Goal: Information Seeking & Learning: Check status

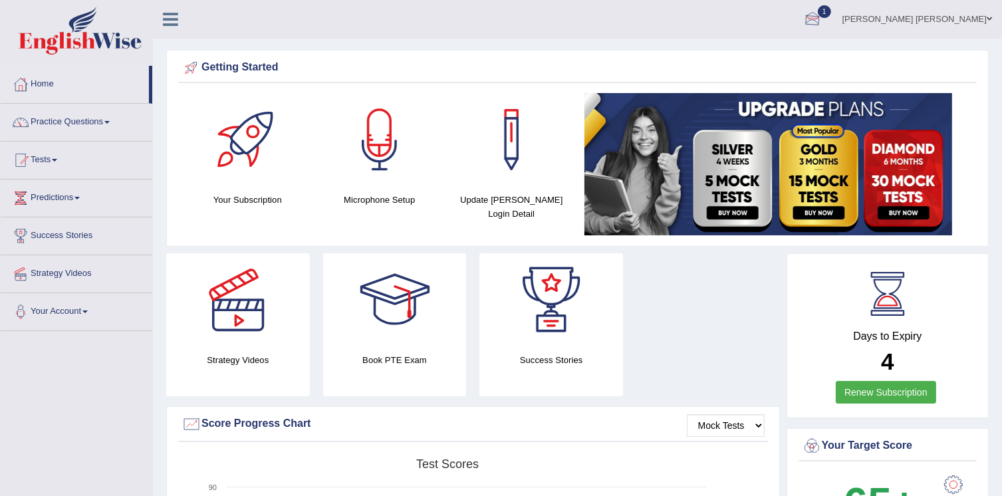
click at [823, 18] on div at bounding box center [813, 20] width 20 height 20
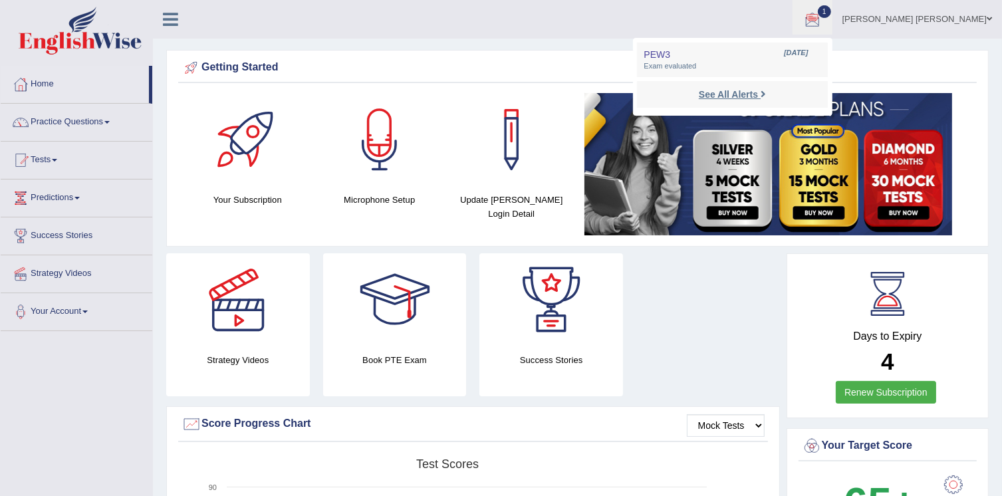
click at [752, 96] on strong "See All Alerts" at bounding box center [728, 94] width 59 height 11
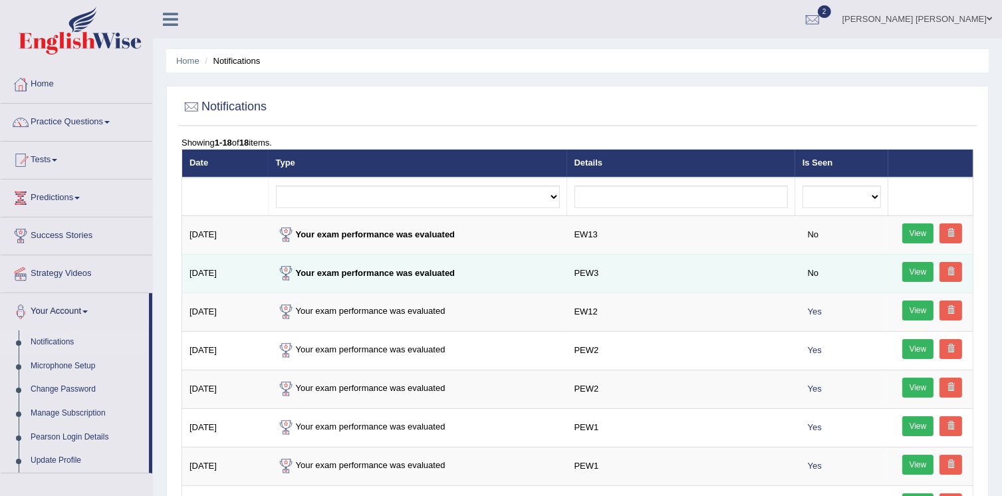
click at [925, 275] on link "View" at bounding box center [919, 272] width 32 height 20
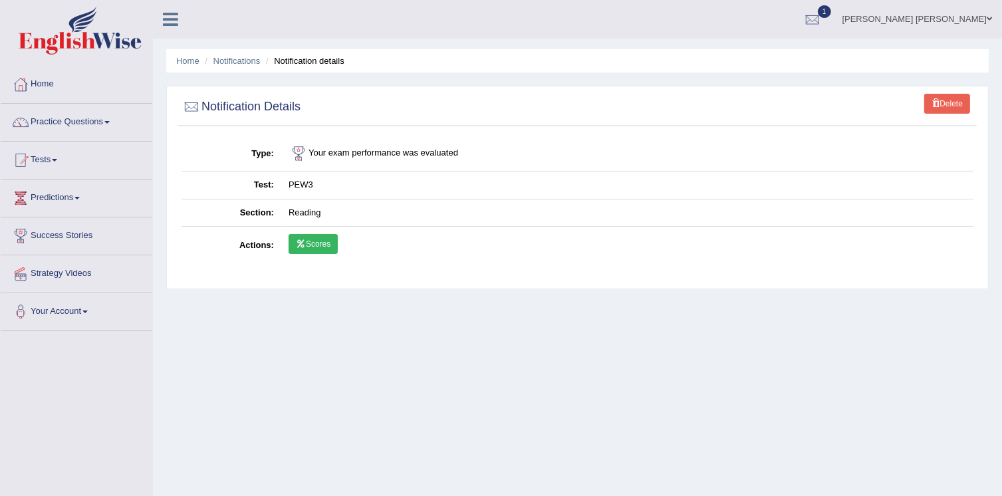
click at [325, 241] on link "Scores" at bounding box center [313, 244] width 49 height 20
click at [823, 16] on div at bounding box center [813, 20] width 20 height 20
click at [758, 94] on strong "See All Alerts" at bounding box center [728, 94] width 59 height 11
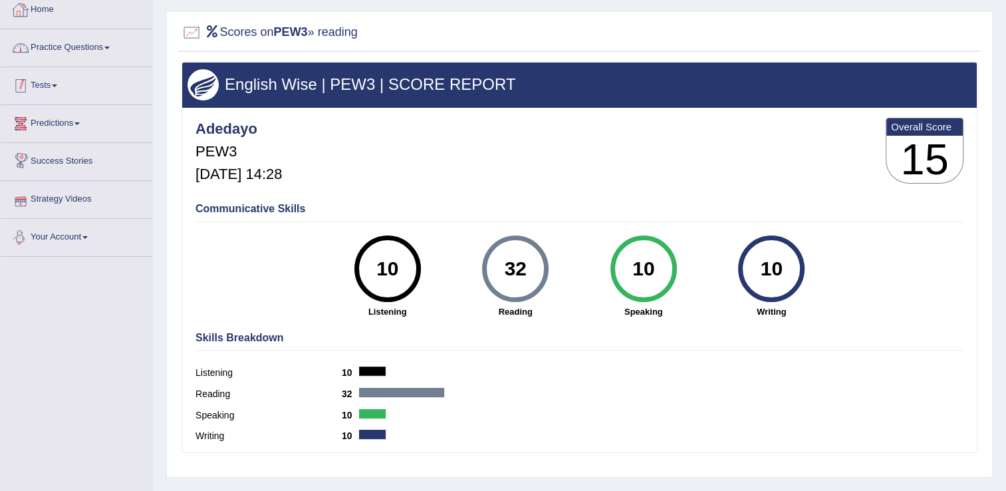
scroll to position [75, 0]
click at [47, 92] on link "Tests" at bounding box center [77, 83] width 152 height 33
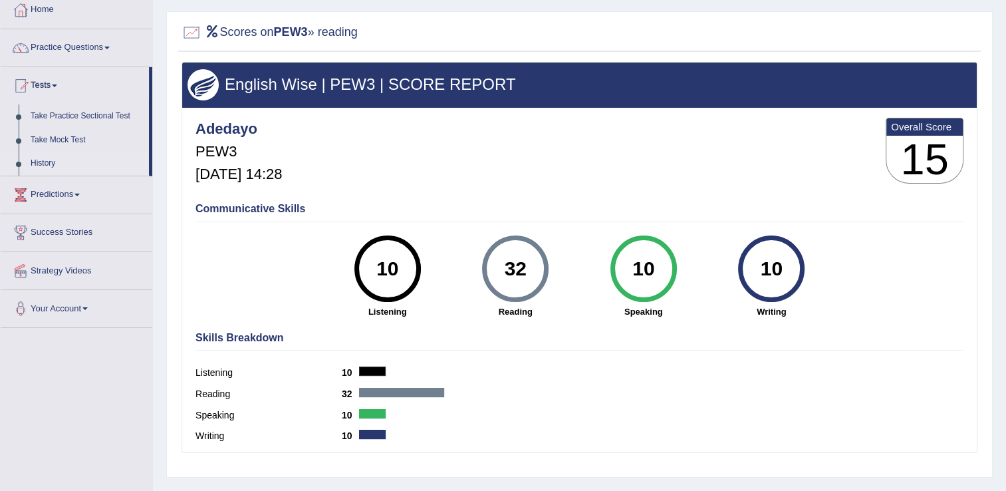
click at [41, 165] on link "History" at bounding box center [87, 164] width 124 height 24
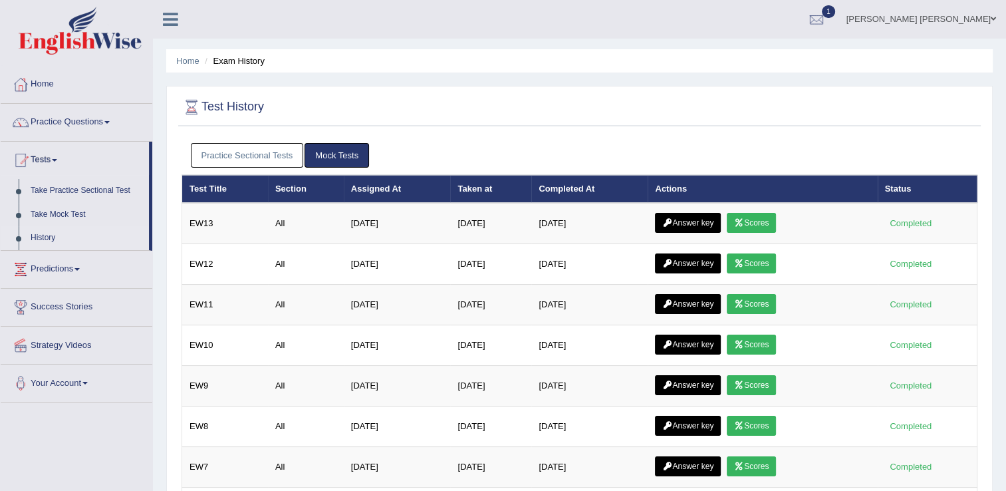
click at [259, 147] on link "Practice Sectional Tests" at bounding box center [247, 155] width 113 height 25
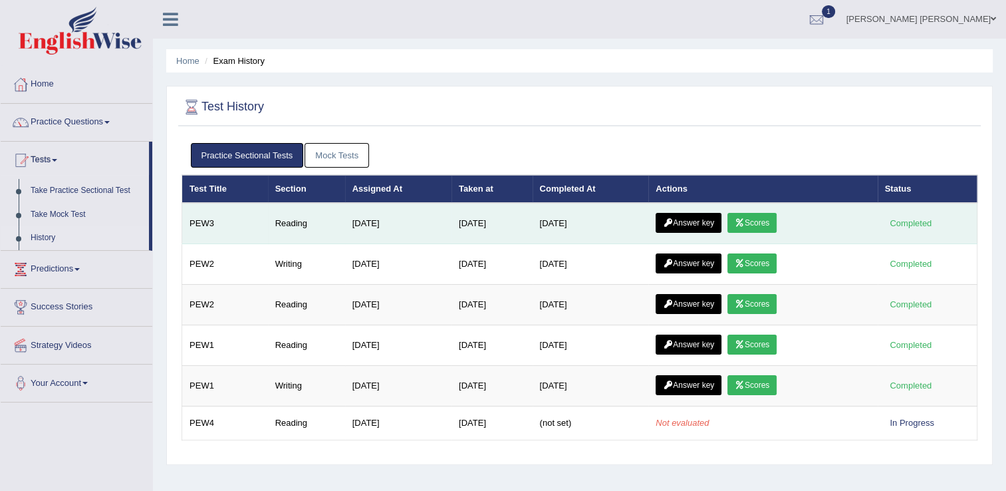
click at [680, 221] on link "Answer key" at bounding box center [689, 223] width 66 height 20
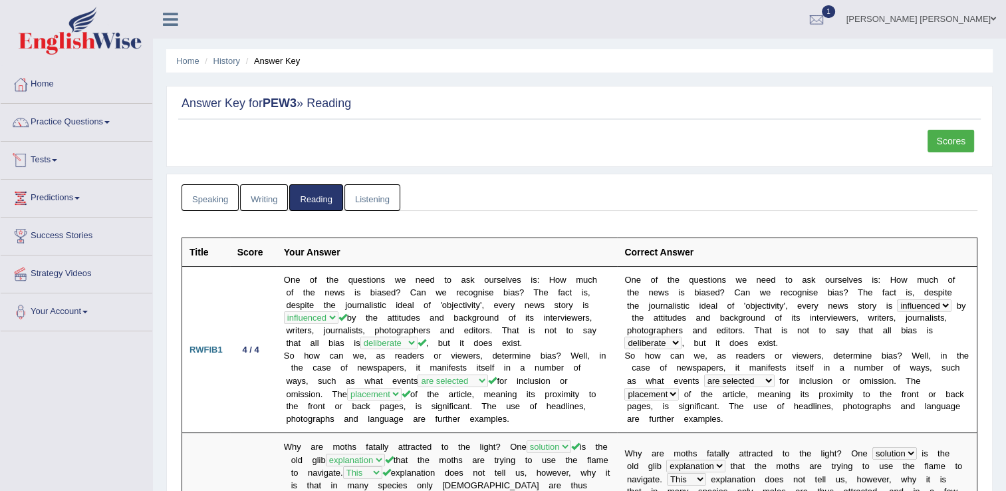
click at [43, 160] on link "Tests" at bounding box center [77, 158] width 152 height 33
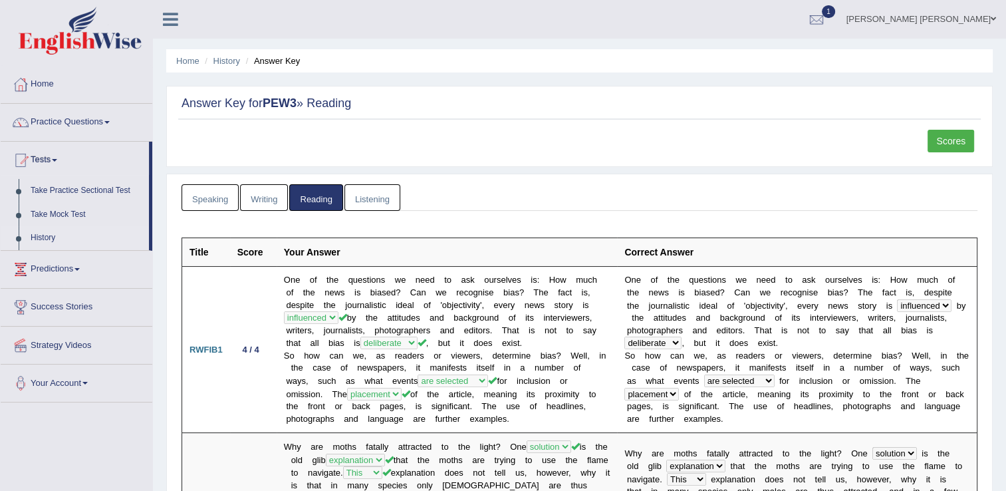
click at [46, 238] on link "History" at bounding box center [87, 238] width 124 height 24
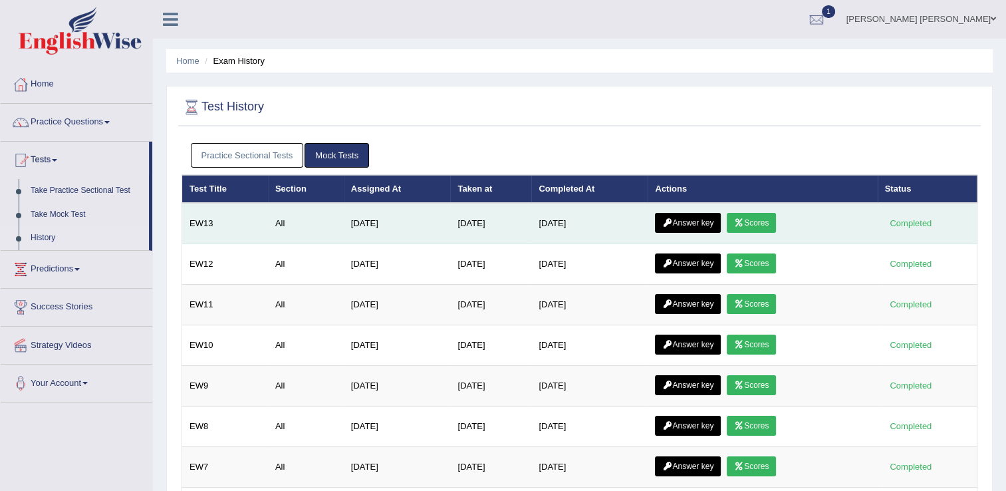
click at [744, 216] on link "Scores" at bounding box center [751, 223] width 49 height 20
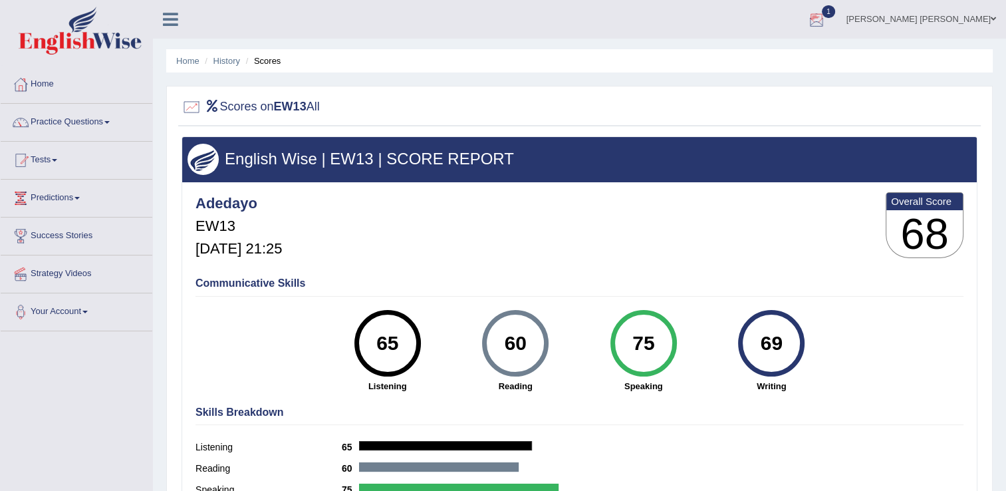
click at [827, 14] on div at bounding box center [817, 20] width 20 height 20
click at [762, 92] on strong "See All Alerts" at bounding box center [732, 94] width 59 height 11
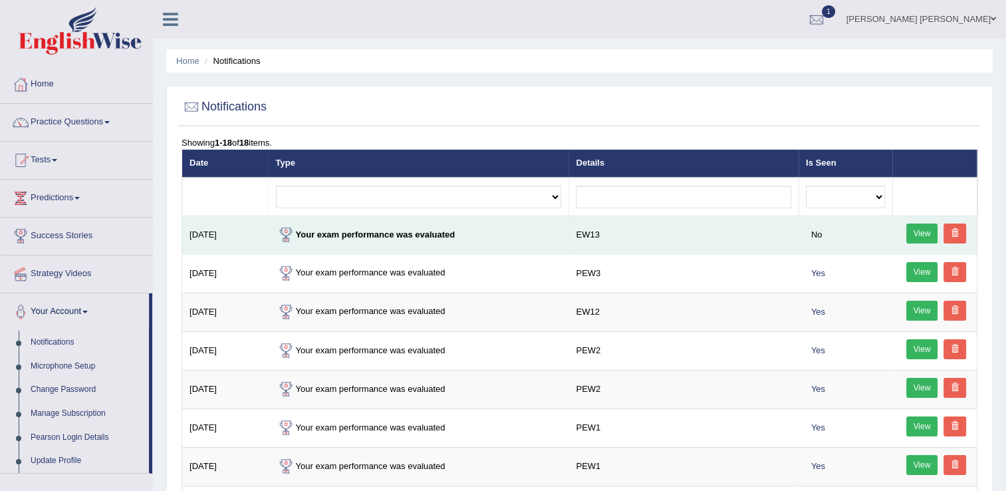
click at [920, 227] on link "View" at bounding box center [923, 234] width 32 height 20
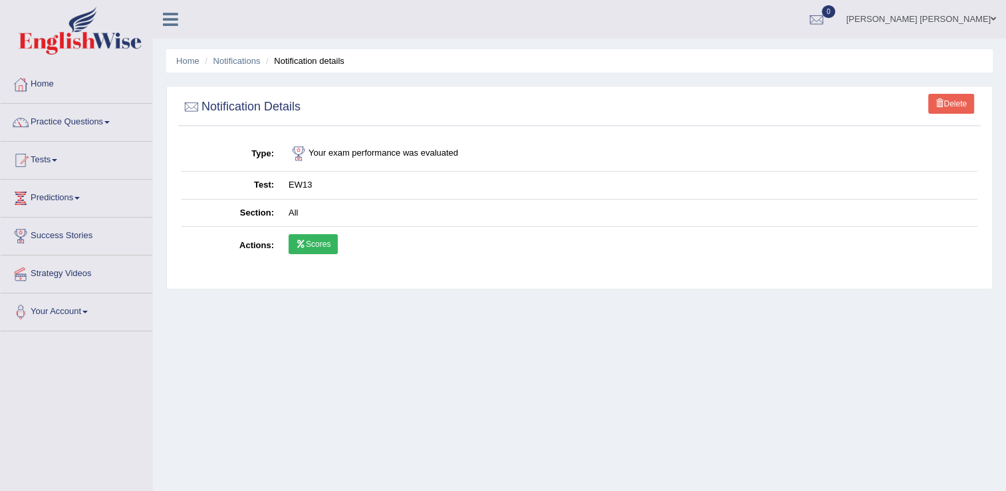
click at [309, 234] on link "Scores" at bounding box center [313, 244] width 49 height 20
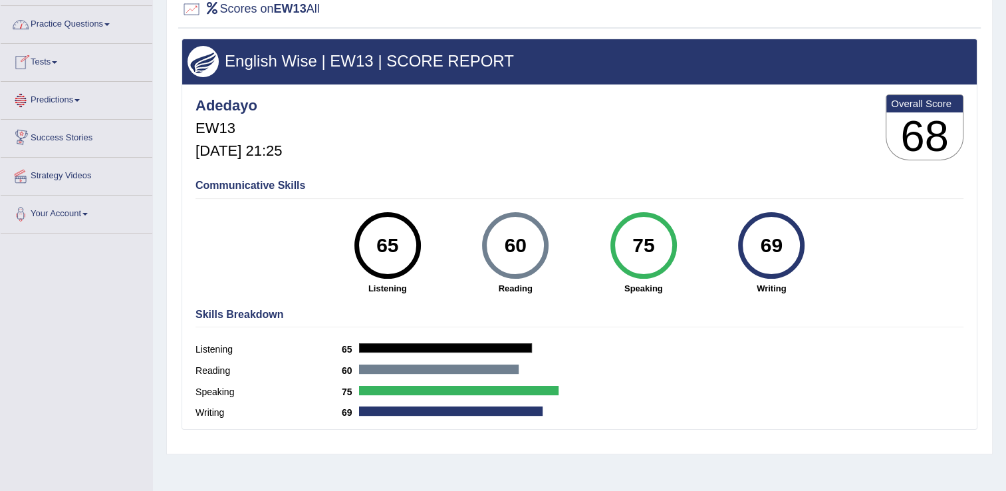
scroll to position [75, 0]
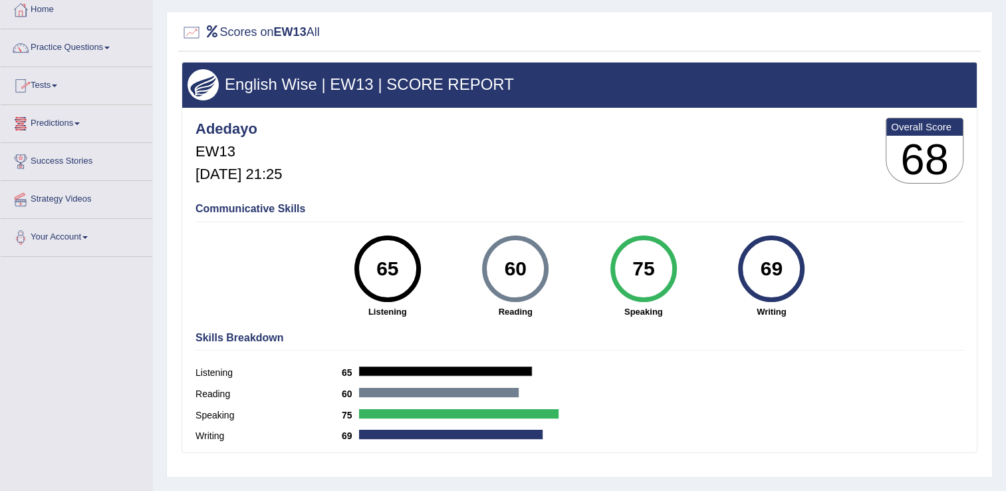
click at [43, 83] on link "Tests" at bounding box center [77, 83] width 152 height 33
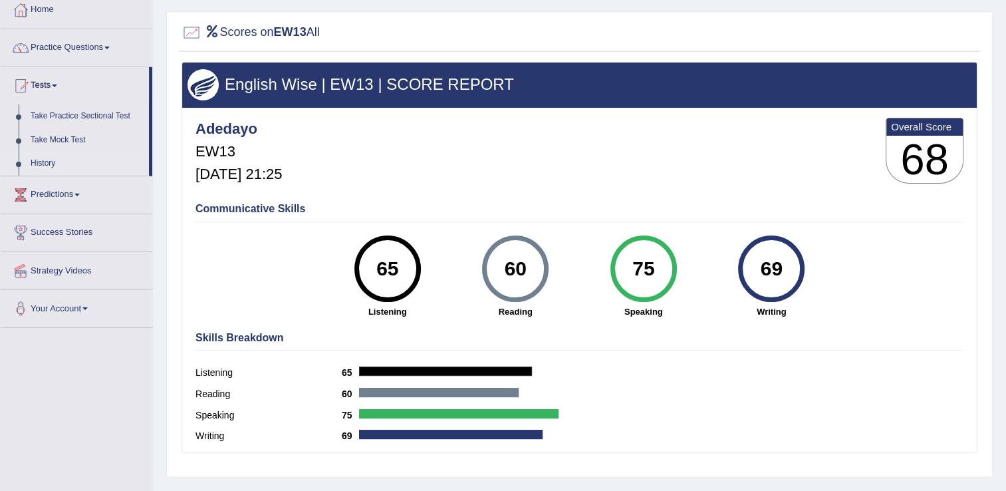
click at [45, 163] on link "History" at bounding box center [87, 164] width 124 height 24
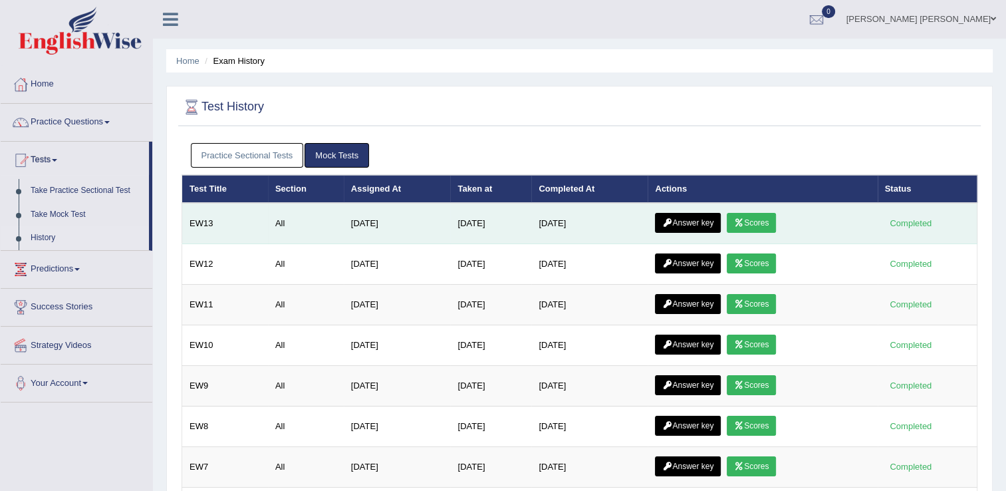
click at [677, 216] on link "Answer key" at bounding box center [688, 223] width 66 height 20
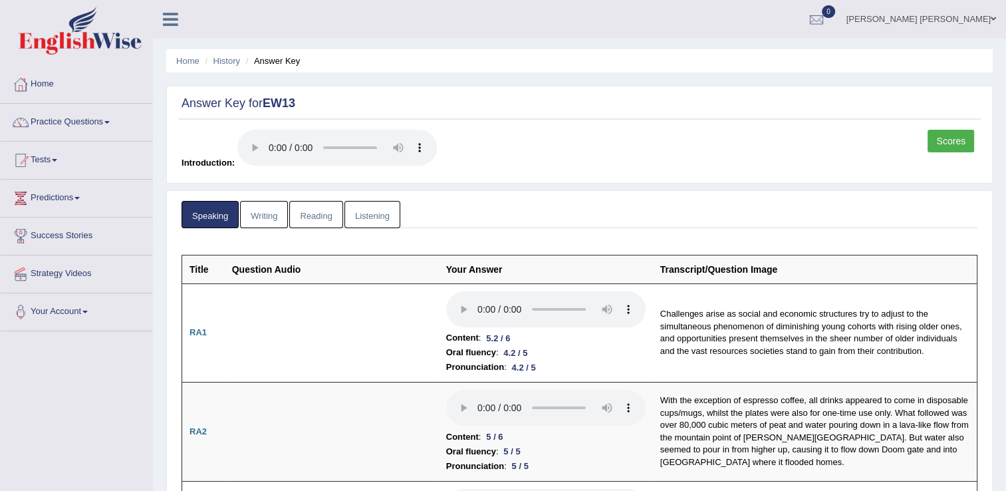
click at [955, 134] on link "Scores" at bounding box center [951, 141] width 47 height 23
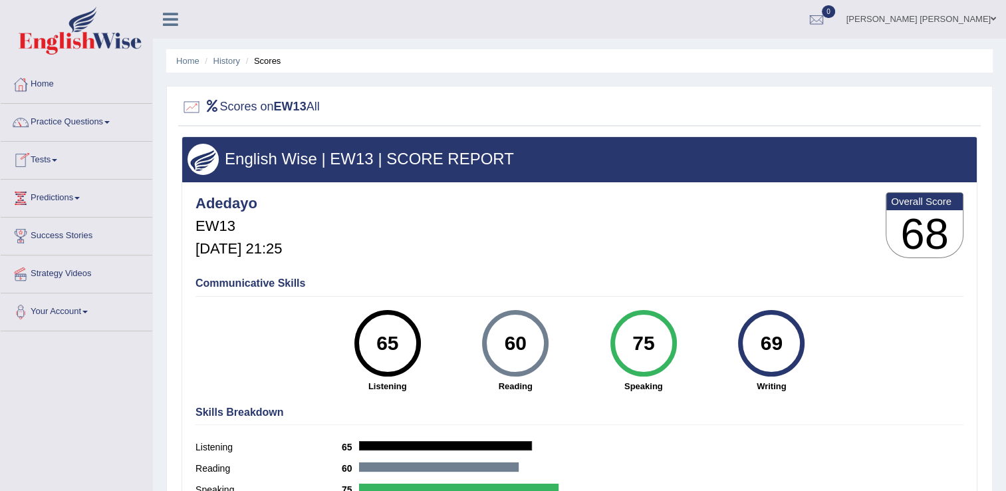
click at [61, 164] on link "Tests" at bounding box center [77, 158] width 152 height 33
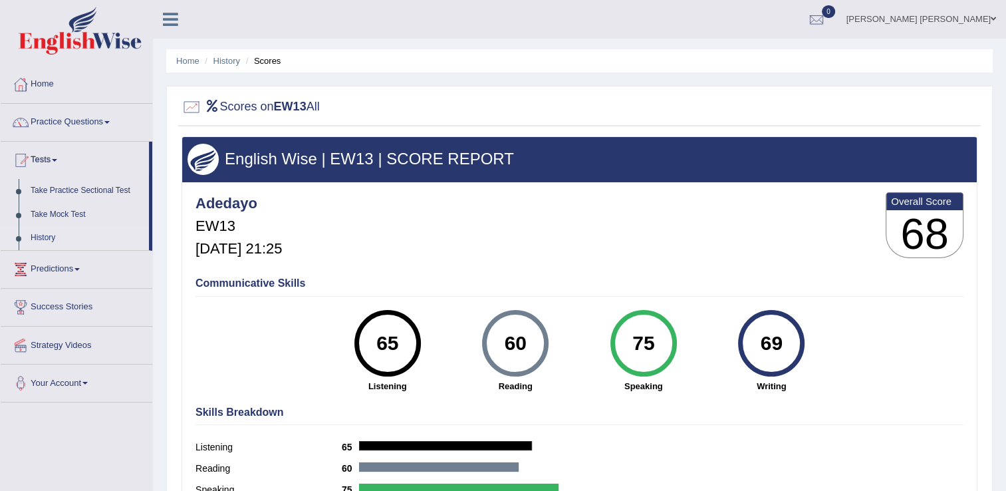
click at [46, 241] on link "History" at bounding box center [87, 238] width 124 height 24
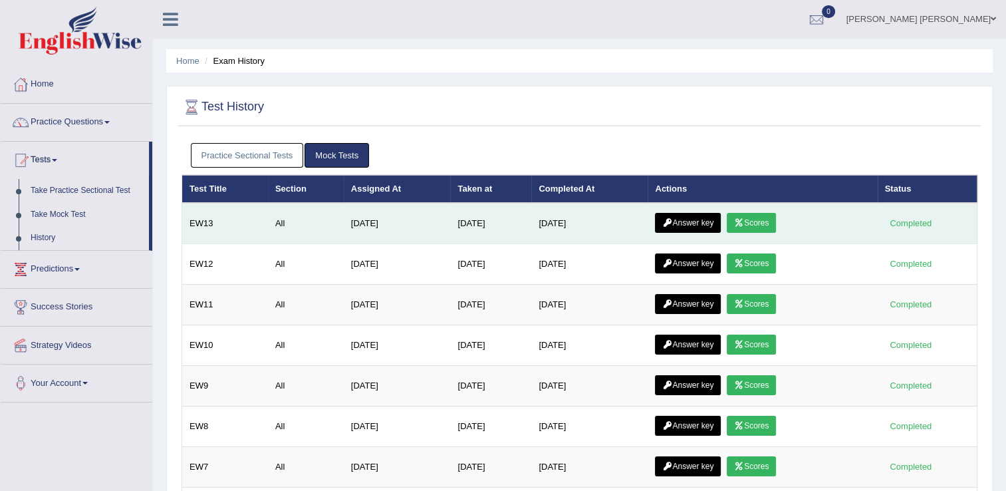
click at [686, 218] on link "Answer key" at bounding box center [688, 223] width 66 height 20
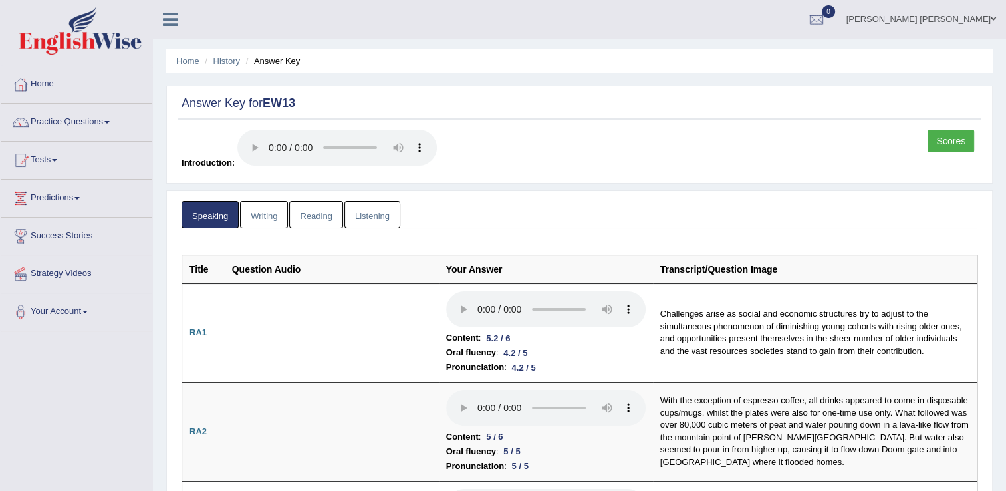
click at [269, 212] on link "Writing" at bounding box center [264, 214] width 48 height 27
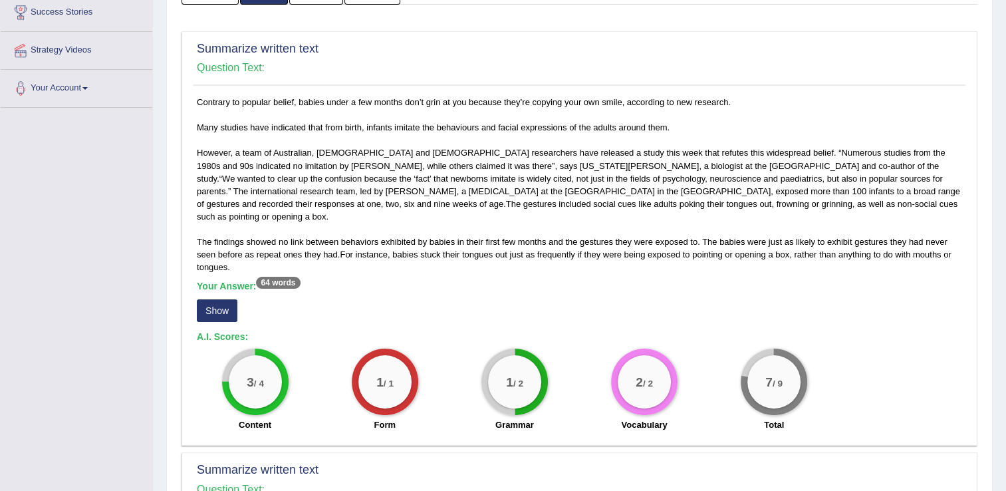
scroll to position [266, 0]
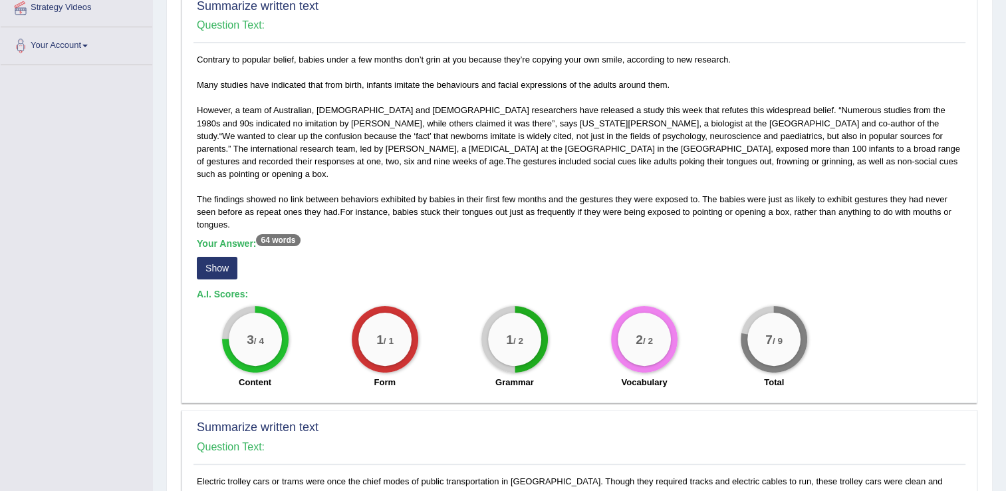
click at [214, 257] on button "Show" at bounding box center [217, 268] width 41 height 23
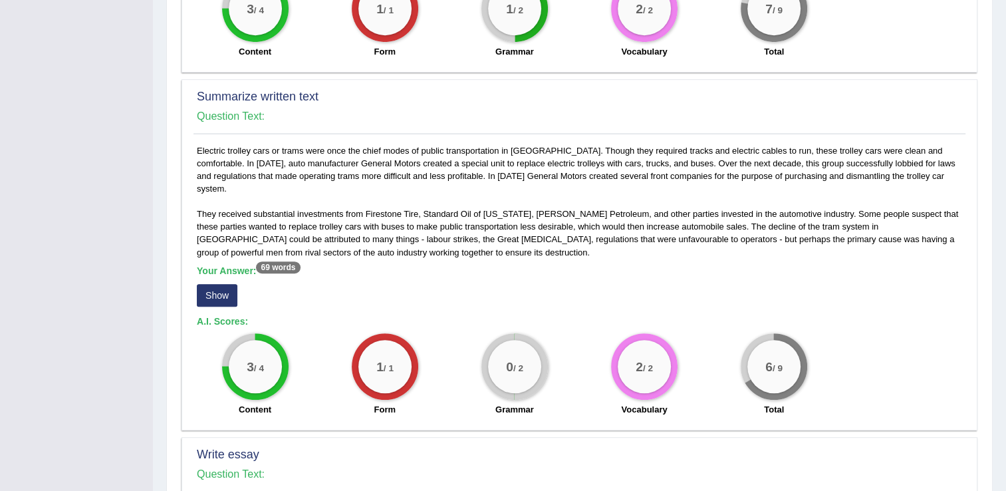
scroll to position [599, 0]
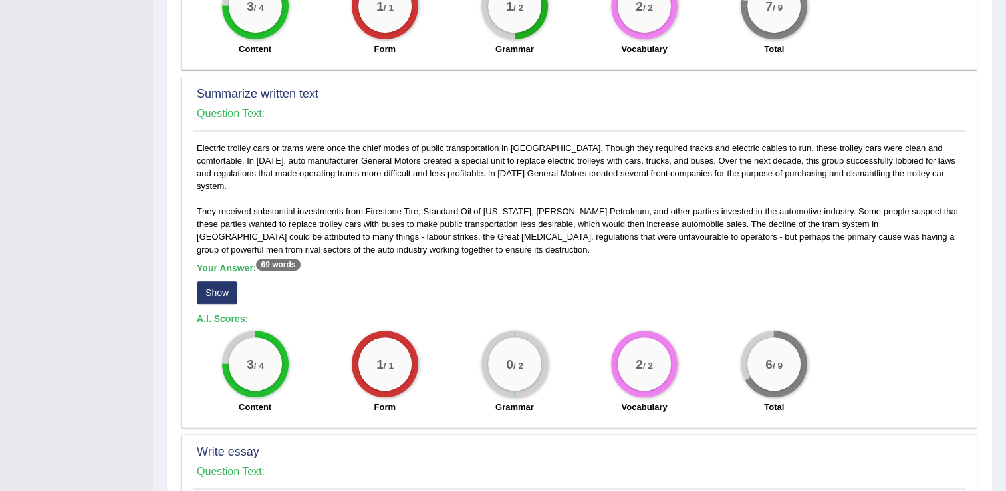
click at [214, 285] on button "Show" at bounding box center [217, 292] width 41 height 23
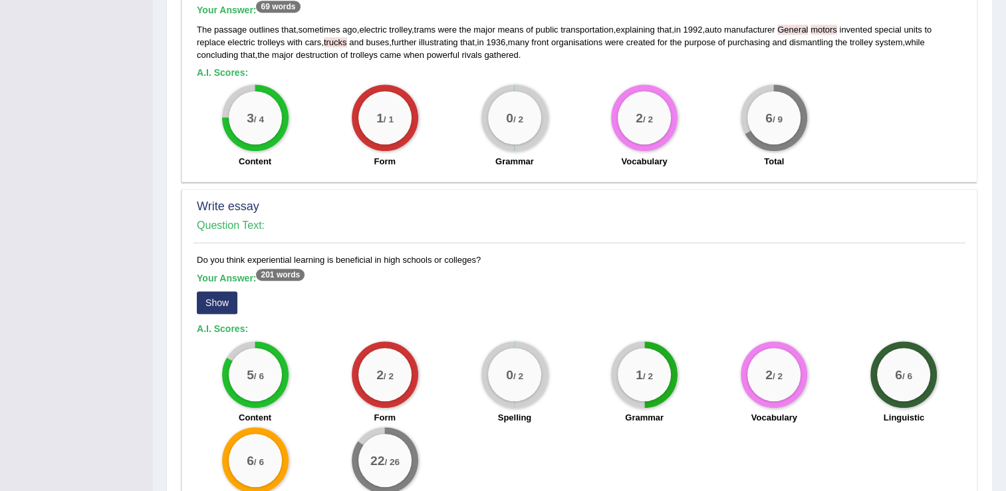
scroll to position [865, 0]
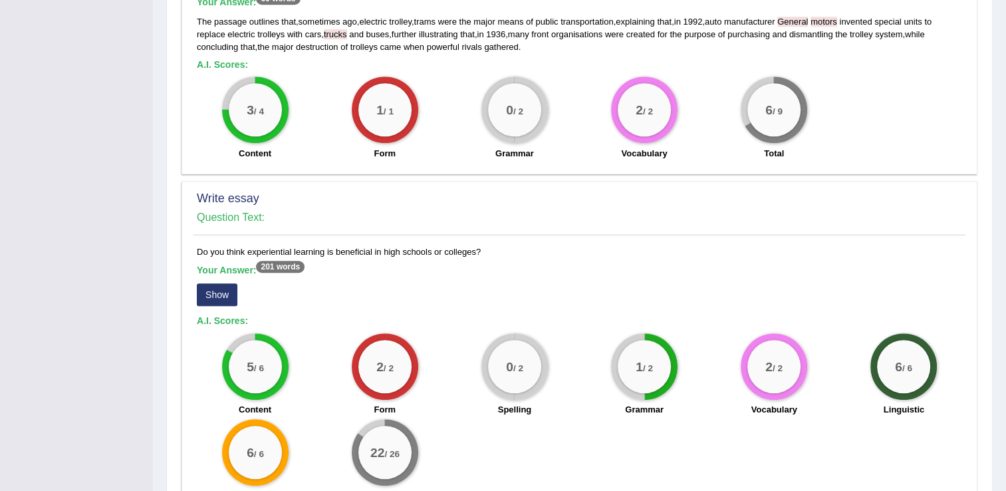
click at [213, 287] on button "Show" at bounding box center [217, 294] width 41 height 23
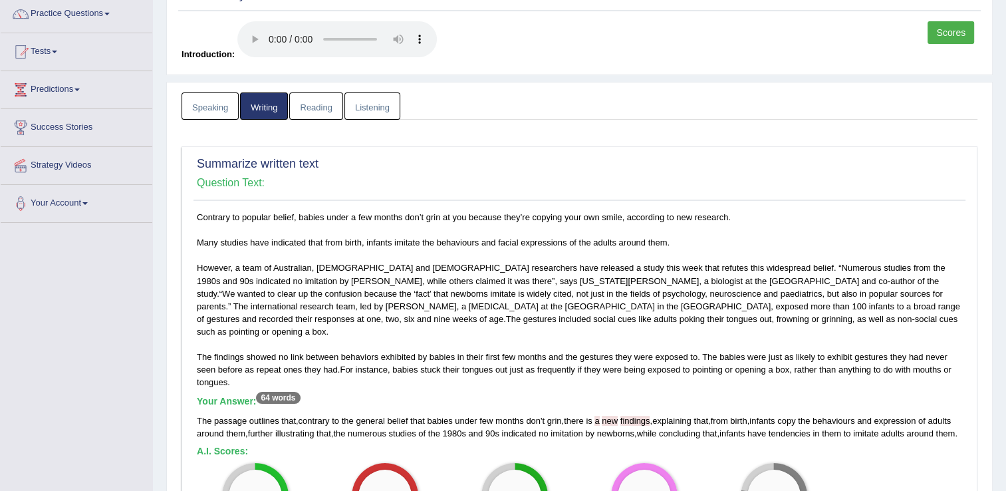
scroll to position [0, 0]
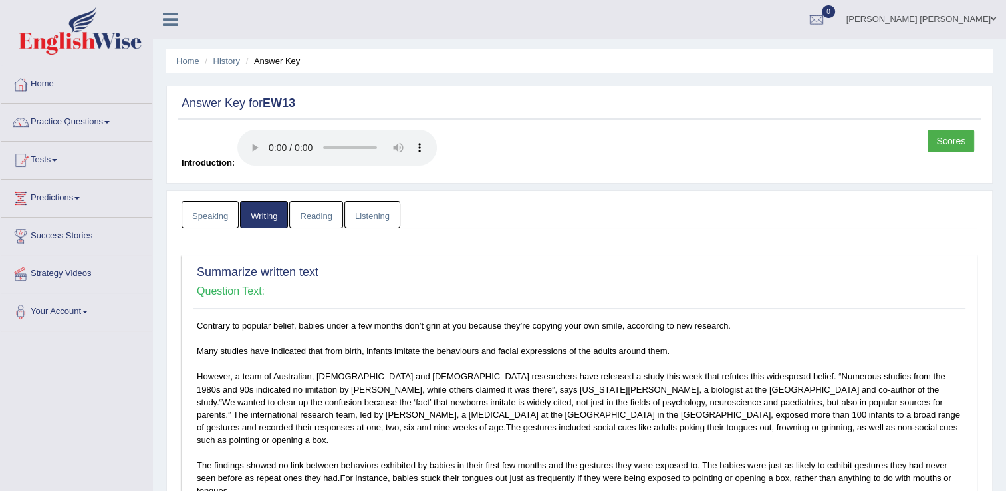
click at [953, 142] on link "Scores" at bounding box center [951, 141] width 47 height 23
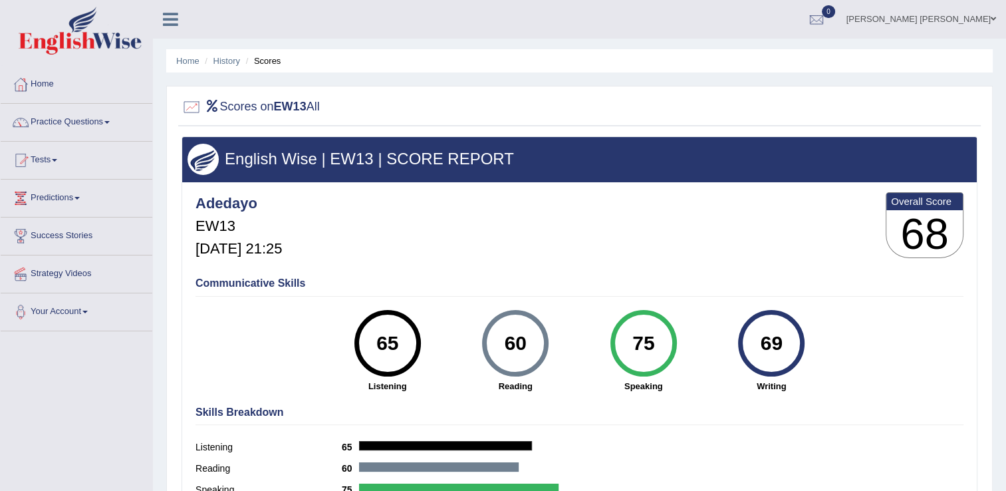
click at [36, 158] on link "Tests" at bounding box center [77, 158] width 152 height 33
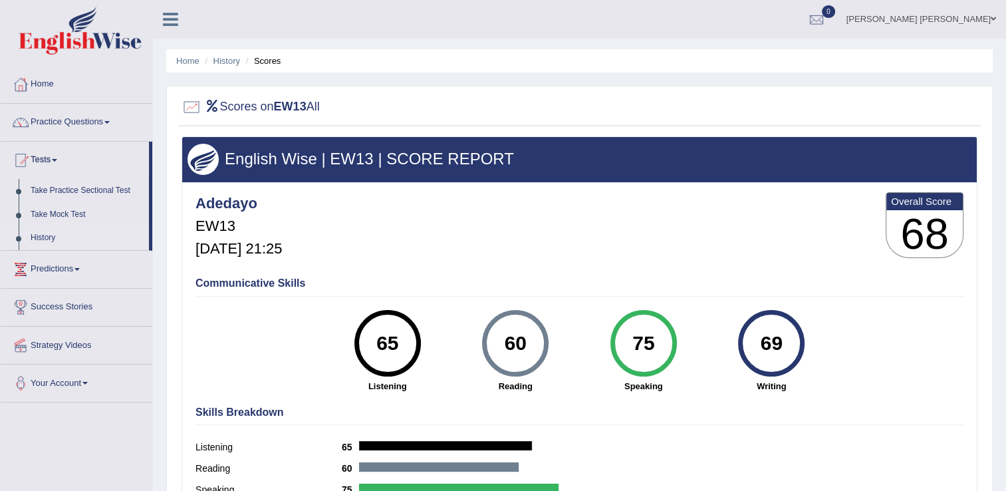
click at [37, 239] on link "History" at bounding box center [87, 238] width 124 height 24
click at [43, 236] on link "History" at bounding box center [87, 238] width 124 height 24
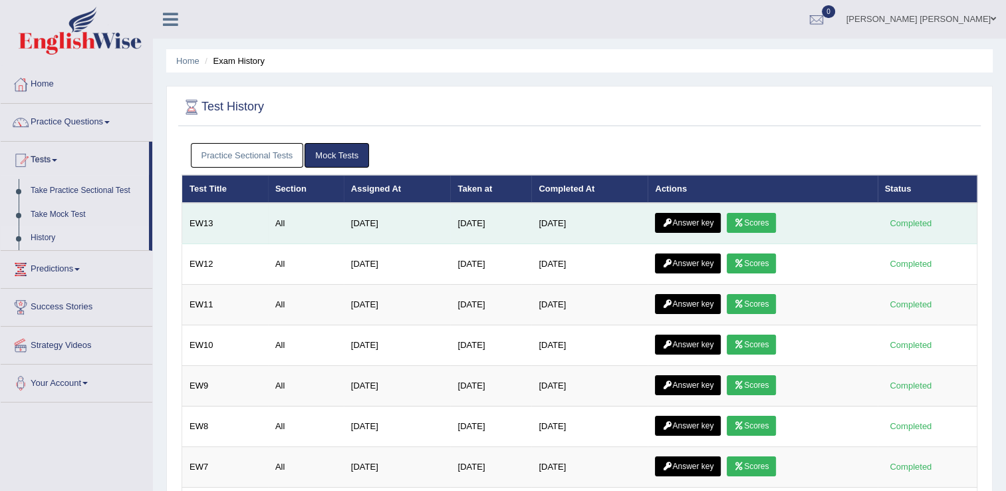
click at [756, 216] on link "Scores" at bounding box center [751, 223] width 49 height 20
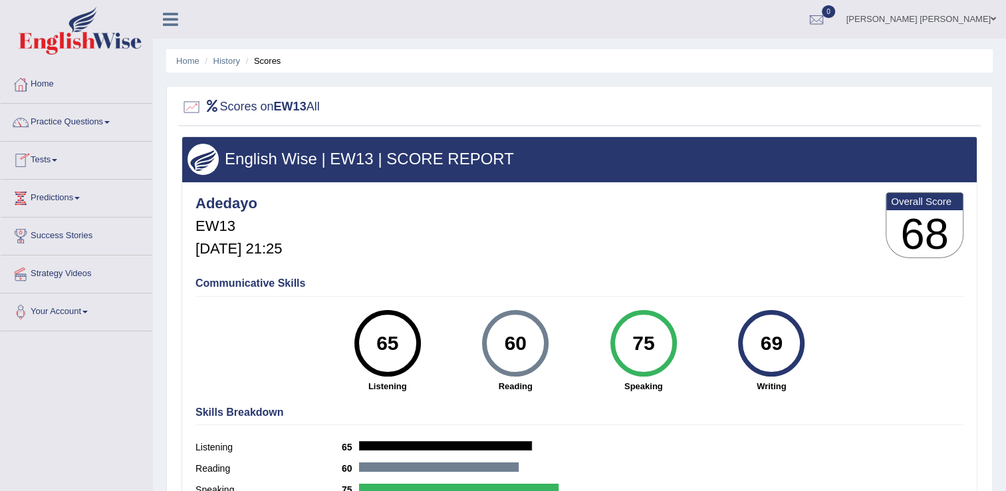
click at [41, 160] on link "Tests" at bounding box center [77, 158] width 152 height 33
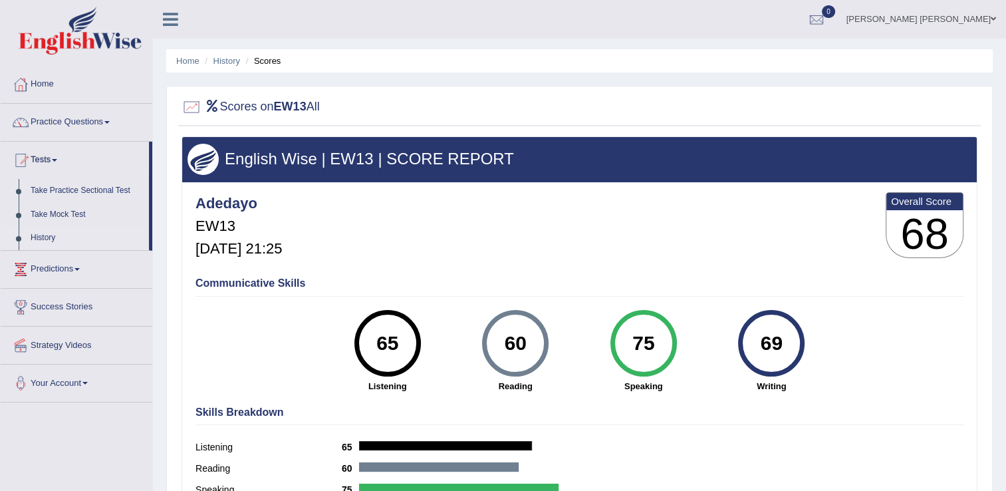
click at [51, 238] on link "History" at bounding box center [87, 238] width 124 height 24
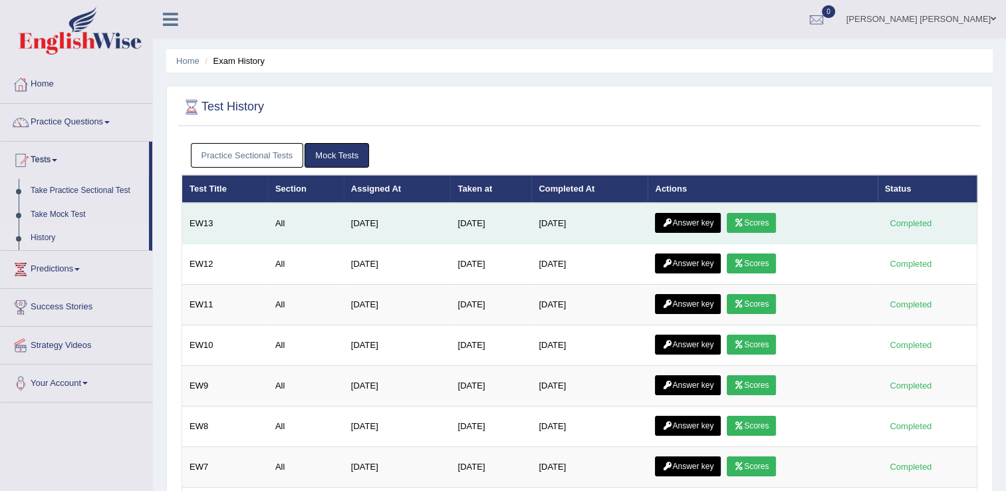
click at [681, 223] on link "Answer key" at bounding box center [688, 223] width 66 height 20
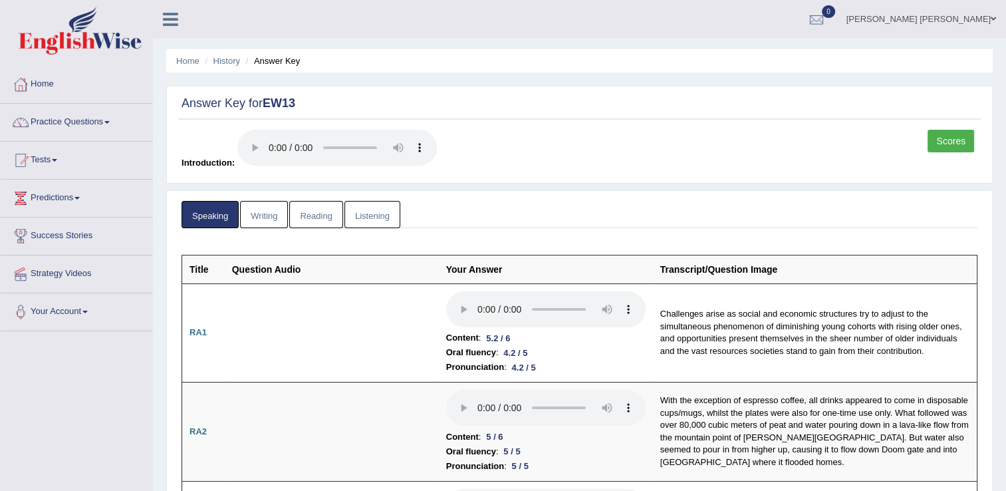
click at [325, 215] on link "Reading" at bounding box center [315, 214] width 53 height 27
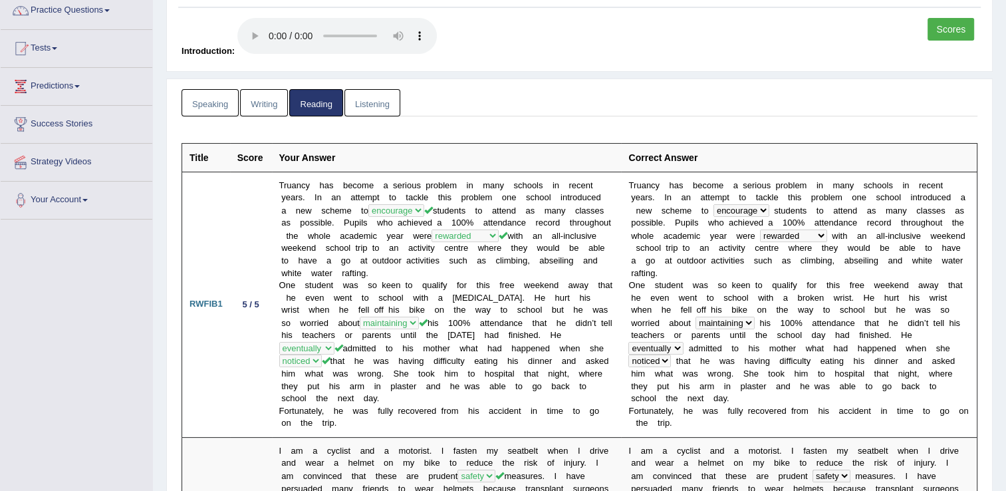
scroll to position [99, 0]
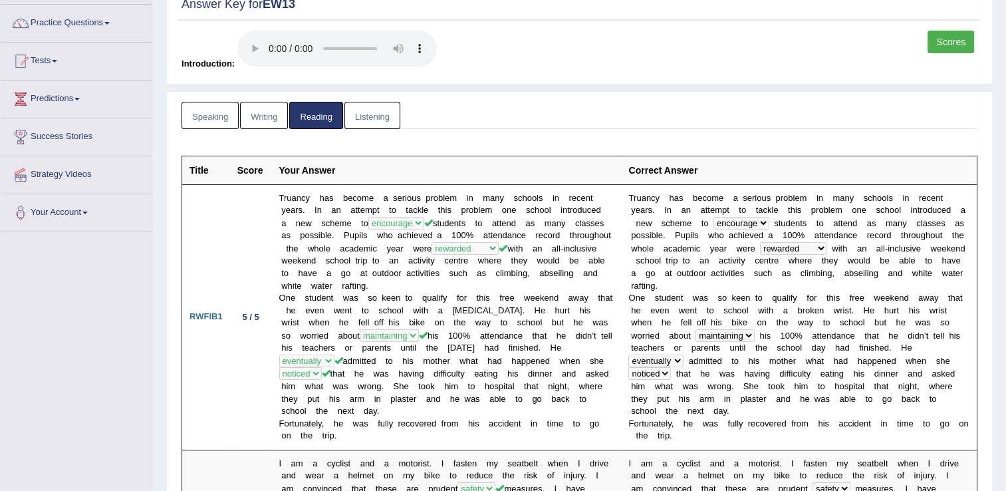
click at [388, 114] on link "Listening" at bounding box center [373, 115] width 56 height 27
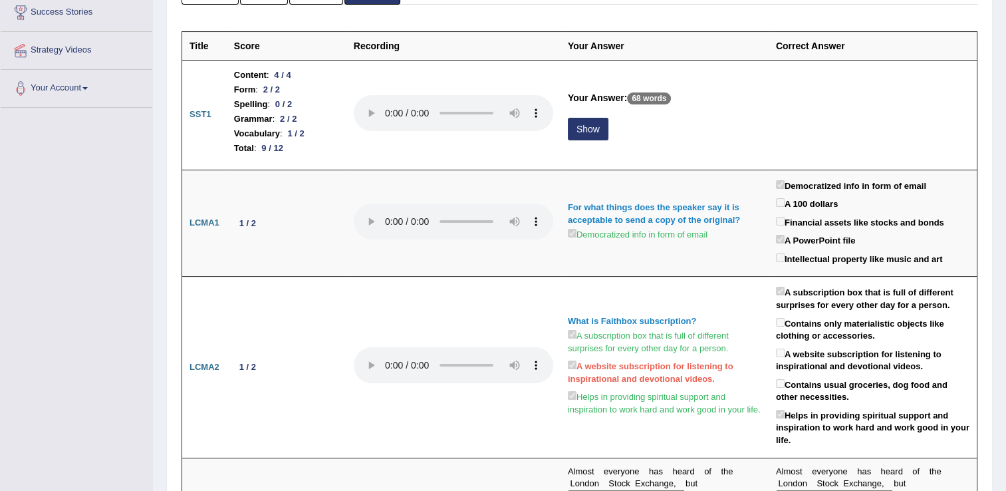
scroll to position [0, 0]
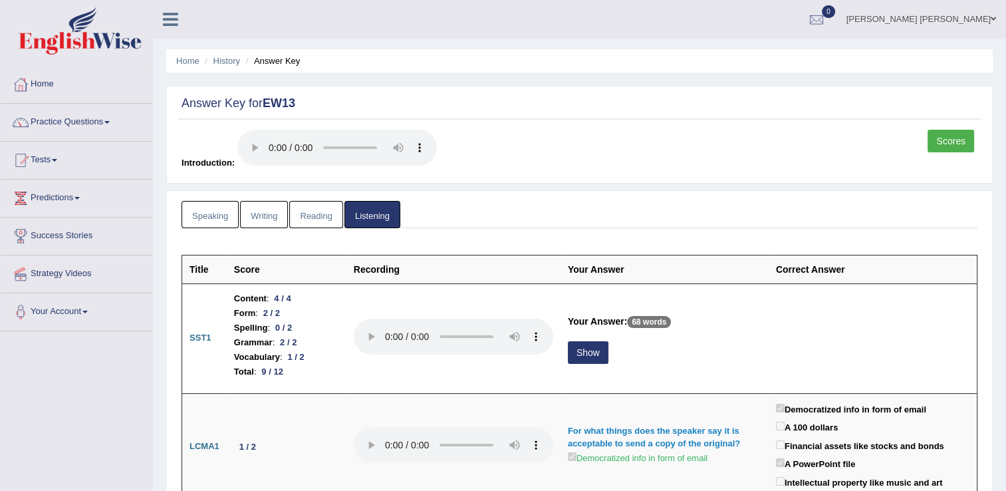
click at [958, 138] on link "Scores" at bounding box center [951, 141] width 47 height 23
